Goal: Complete application form: Complete application form

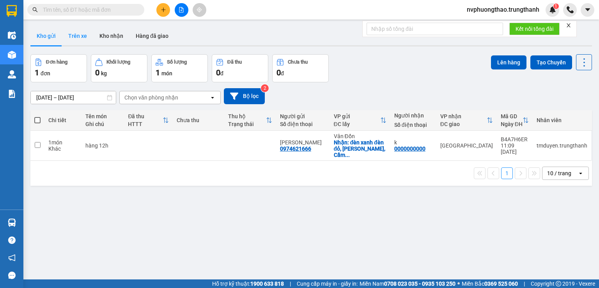
click at [87, 36] on button "Trên xe" at bounding box center [77, 36] width 31 height 19
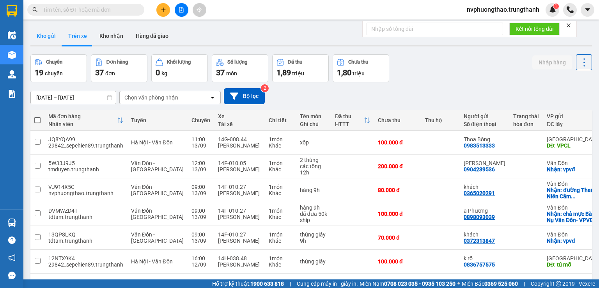
click at [40, 40] on button "Kho gửi" at bounding box center [46, 36] width 32 height 19
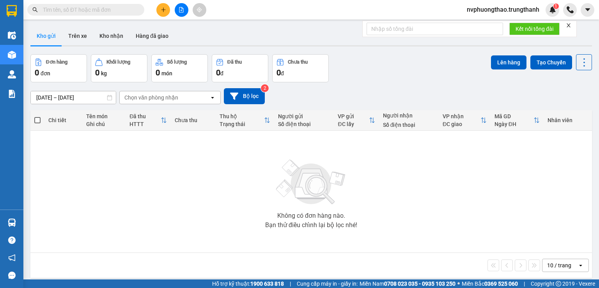
click at [163, 9] on icon "plus" at bounding box center [163, 9] width 5 height 5
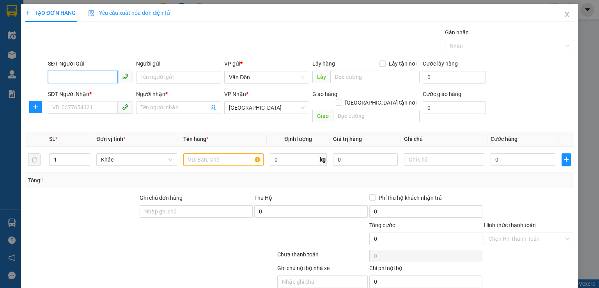
paste input "0972507768"
type input "0972507768"
click at [53, 80] on input "0972507768" at bounding box center [83, 77] width 70 height 12
click at [91, 96] on div "0972507768 - kh" at bounding box center [89, 92] width 75 height 9
type input "kh"
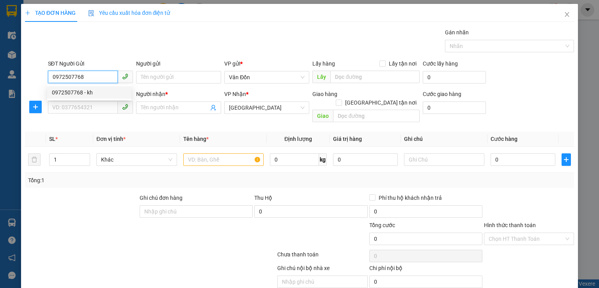
checkbox input "true"
type input "bệnh viện cọc 7 - VPVĐ"
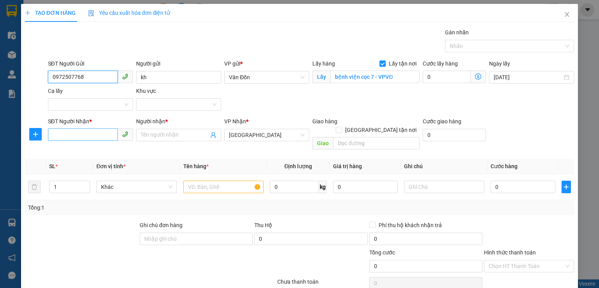
type input "0972507768"
click at [89, 139] on input "SĐT Người Nhận *" at bounding box center [83, 134] width 70 height 12
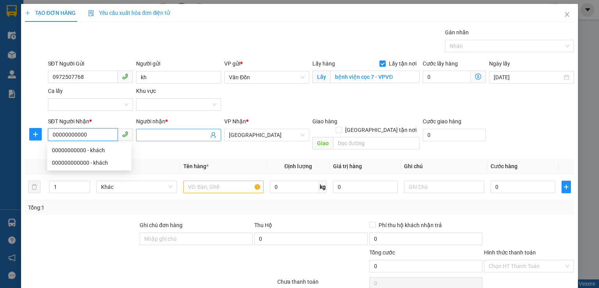
type input "00000000000"
click at [161, 133] on input "Người nhận *" at bounding box center [175, 135] width 68 height 9
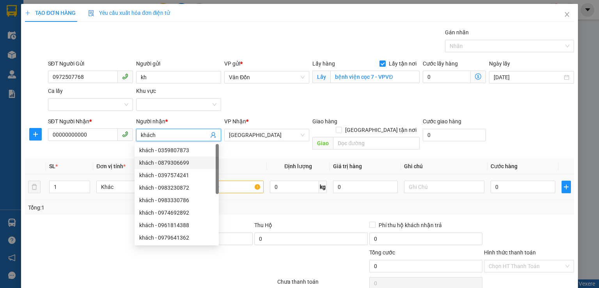
type input "khách"
click at [241, 181] on input "text" at bounding box center [223, 187] width 80 height 12
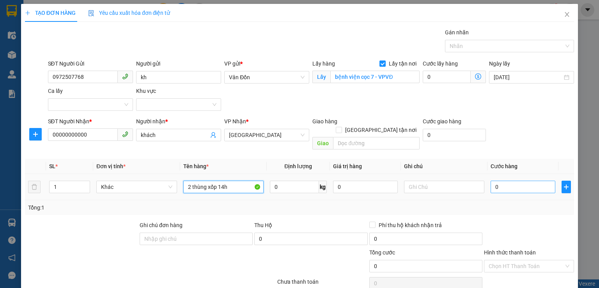
type input "2 thùng xốp 14h"
click at [502, 181] on input "0" at bounding box center [523, 187] width 65 height 12
click at [491, 181] on input "0" at bounding box center [523, 187] width 65 height 12
type input "20"
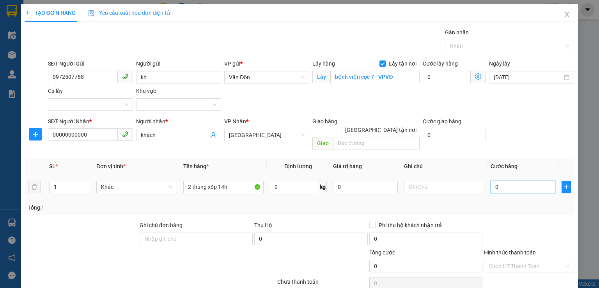
type input "20"
type input "200"
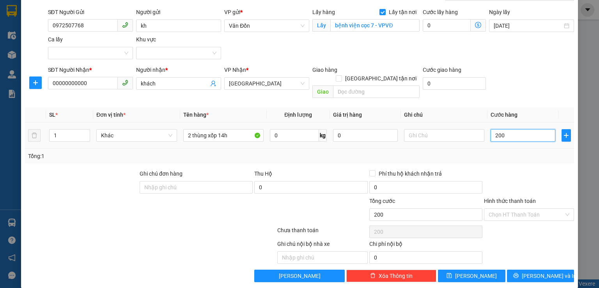
click at [509, 129] on input "200" at bounding box center [523, 135] width 65 height 12
type input "2.000"
type input "20.000"
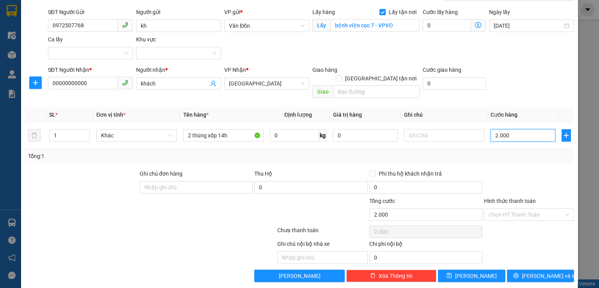
type input "20.000"
type input "200.000"
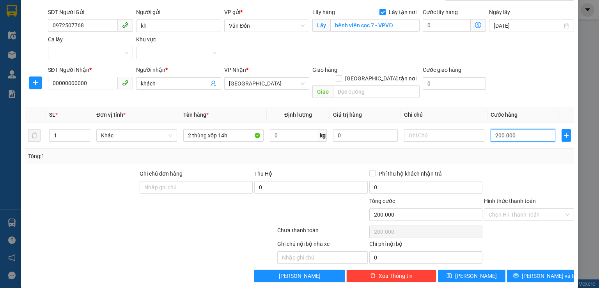
type input "200.000"
click at [452, 273] on span "save" at bounding box center [449, 276] width 5 height 6
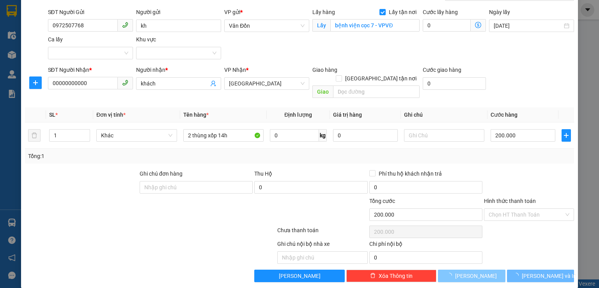
checkbox input "false"
type input "0"
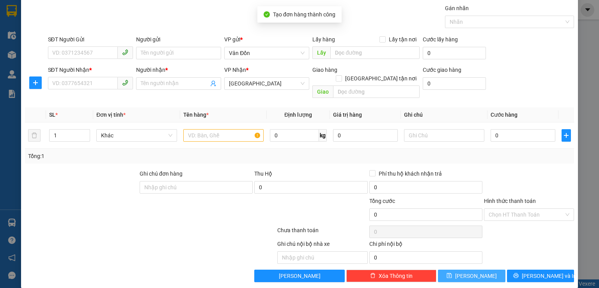
scroll to position [0, 0]
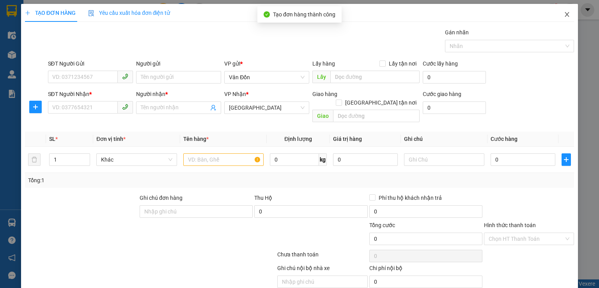
click at [564, 14] on icon "close" at bounding box center [567, 14] width 6 height 6
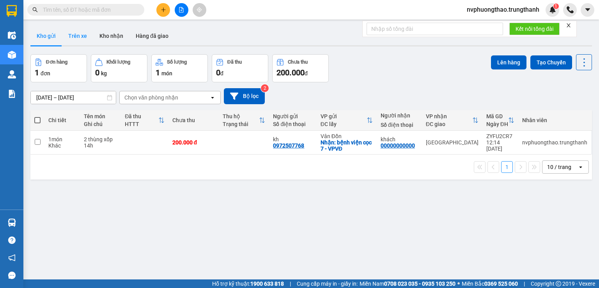
click at [75, 37] on button "Trên xe" at bounding box center [77, 36] width 31 height 19
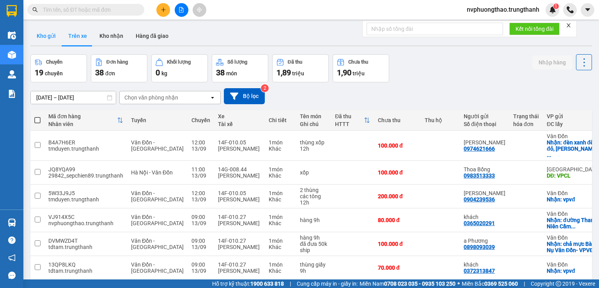
click at [48, 39] on button "Kho gửi" at bounding box center [46, 36] width 32 height 19
